Goal: Task Accomplishment & Management: Complete application form

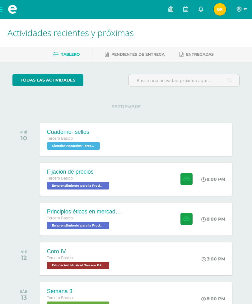
scroll to position [45, 0]
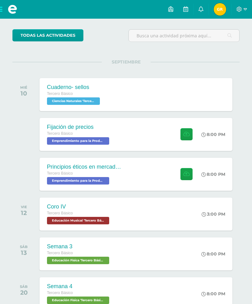
click at [155, 174] on div "Principios éticos en mercadotecnia y publicidad Tercero Básico Emprendimiento p…" at bounding box center [135, 174] width 193 height 33
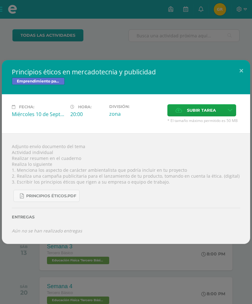
click at [194, 35] on div "Principios éticos en mercadotecnia y publicidad Emprendimiento para la Producti…" at bounding box center [126, 152] width 252 height 304
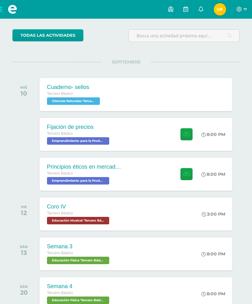
click at [170, 137] on div at bounding box center [185, 134] width 30 height 33
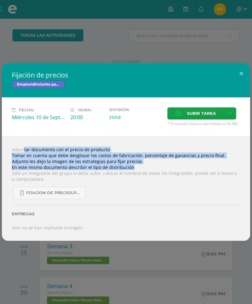
copy div "Adjuntar documento con el precio de producto Tomar en cuenta que debe desglosar…"
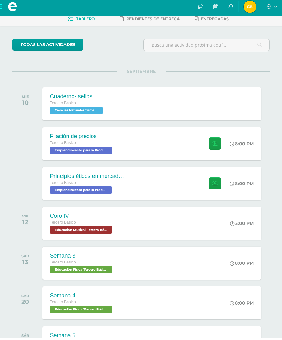
scroll to position [34, 0]
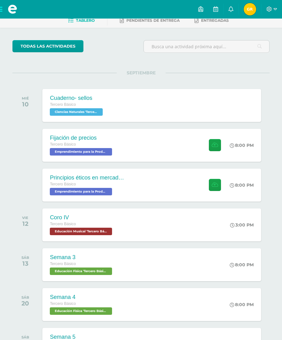
click at [195, 143] on div "Fijación de precios Tercero Básico Emprendimiento para la Productividad 'Tercer…" at bounding box center [151, 145] width 218 height 33
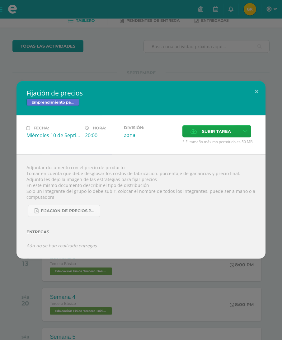
click at [195, 58] on div "Fijación de precios Emprendimiento para la Productividad Fecha: Miércoles 10 de…" at bounding box center [141, 170] width 282 height 340
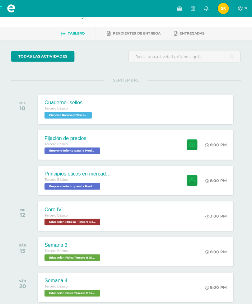
scroll to position [0, 0]
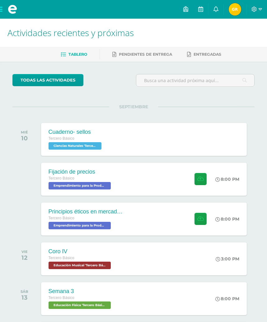
click at [198, 184] on button at bounding box center [200, 179] width 12 height 12
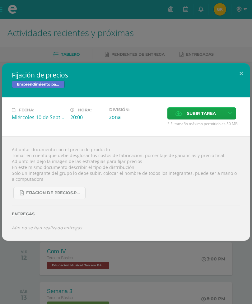
click at [175, 118] on label "Subir tarea" at bounding box center [195, 113] width 57 height 12
click at [0, 0] on input "Subir tarea" at bounding box center [0, 0] width 0 height 0
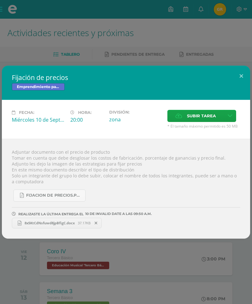
click at [75, 224] on span "8x5KtCdNsfuwd8jpBfigC.docx" at bounding box center [49, 222] width 56 height 5
click at [95, 221] on span at bounding box center [96, 223] width 11 height 7
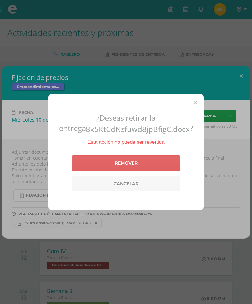
click at [128, 171] on link "Remover" at bounding box center [126, 163] width 109 height 16
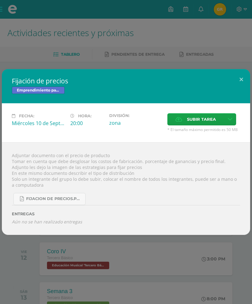
click at [196, 122] on span "Subir tarea" at bounding box center [201, 120] width 29 height 12
click at [0, 0] on input "Subir tarea" at bounding box center [0, 0] width 0 height 0
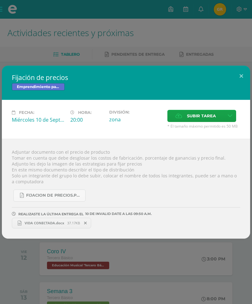
click at [228, 257] on div "Fijación de precios Emprendimiento para la Productividad Fecha: Miércoles 10 de…" at bounding box center [126, 152] width 252 height 304
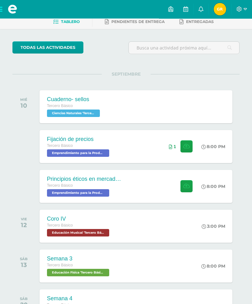
scroll to position [33, 0]
click at [172, 183] on div at bounding box center [185, 186] width 30 height 33
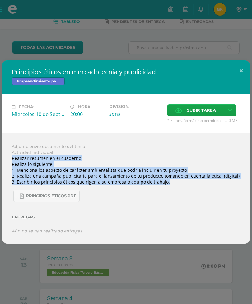
copy div "Realizar resumen en el cuaderno Realiza lo siguiente 1. Menciona los aspecto de…"
click at [78, 202] on link "Principios éticos.pdf" at bounding box center [46, 196] width 66 height 12
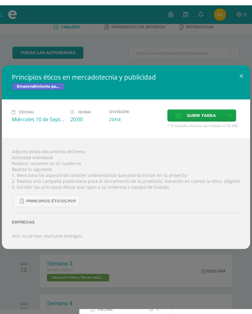
scroll to position [43, 0]
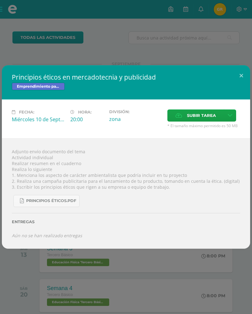
click at [56, 203] on span "Principios éticos.pdf" at bounding box center [51, 200] width 50 height 5
click at [59, 203] on span "Principios éticos.pdf" at bounding box center [51, 200] width 50 height 5
click at [51, 196] on link "Principios éticos.pdf" at bounding box center [46, 201] width 66 height 12
click at [63, 193] on div "Principios éticos.pdf" at bounding box center [126, 198] width 228 height 17
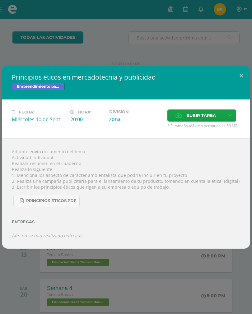
click at [73, 206] on link "Principios éticos.pdf" at bounding box center [46, 201] width 66 height 12
click at [58, 199] on link "Principios éticos.pdf" at bounding box center [46, 201] width 66 height 12
click at [71, 196] on link "Principios éticos.pdf" at bounding box center [46, 201] width 66 height 12
click at [67, 203] on span "Principios éticos.pdf" at bounding box center [51, 200] width 50 height 5
click at [63, 203] on span "Principios éticos.pdf" at bounding box center [51, 200] width 50 height 5
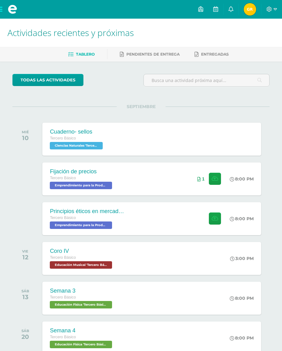
click at [174, 225] on div "Principios éticos en mercadotecnia y publicidad Tercero Básico Emprendimiento p…" at bounding box center [151, 218] width 218 height 33
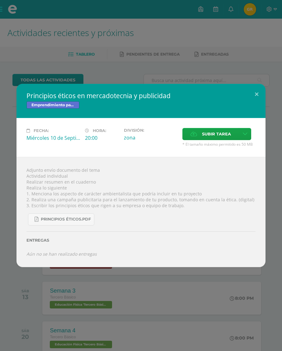
click at [88, 217] on link "Principios éticos.pdf" at bounding box center [61, 220] width 66 height 12
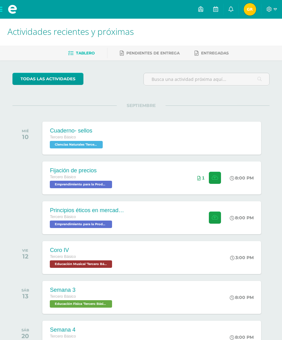
scroll to position [0, 0]
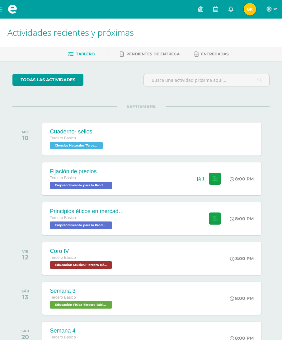
click at [191, 221] on div "Principios éticos en mercadotecnia y publicidad Tercero Básico Emprendimiento p…" at bounding box center [151, 218] width 218 height 33
